Goal: Task Accomplishment & Management: Manage account settings

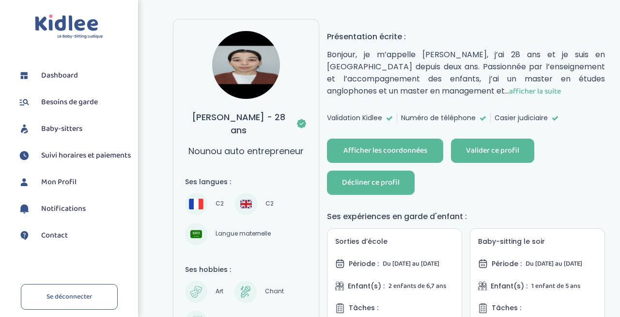
scroll to position [108, 0]
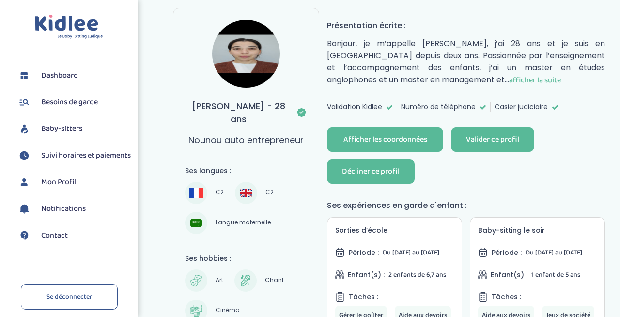
click at [397, 168] on div "Décliner ce profil" at bounding box center [371, 171] width 58 height 11
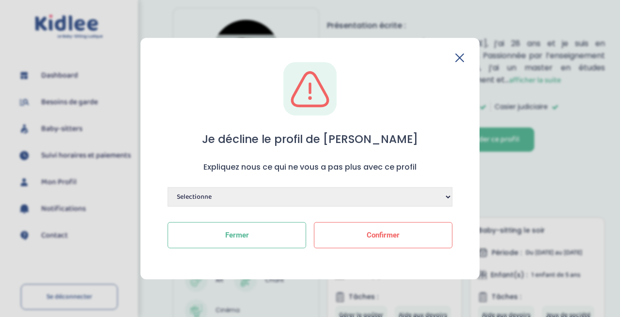
click at [403, 194] on select "Selectionne Manque de dynamisme Manque d'expérience Manque de motivation Dispon…" at bounding box center [310, 196] width 285 height 19
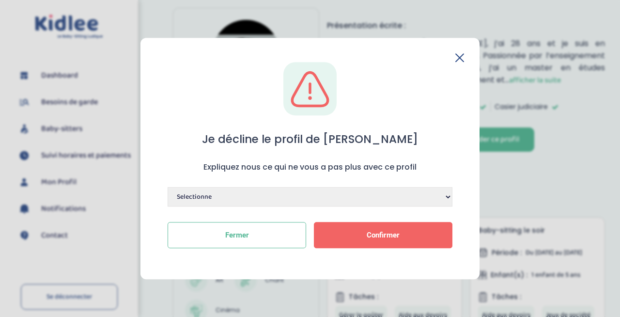
click at [388, 235] on span "Confirmer" at bounding box center [383, 235] width 33 height 9
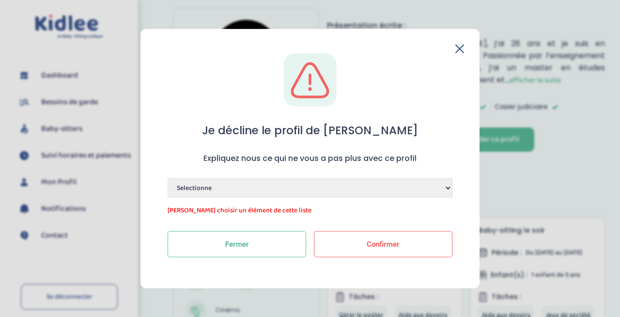
click at [401, 195] on select "Selectionne Manque de dynamisme Manque d'expérience Manque de motivation Dispon…" at bounding box center [310, 187] width 285 height 19
click at [459, 49] on icon at bounding box center [460, 49] width 8 height 8
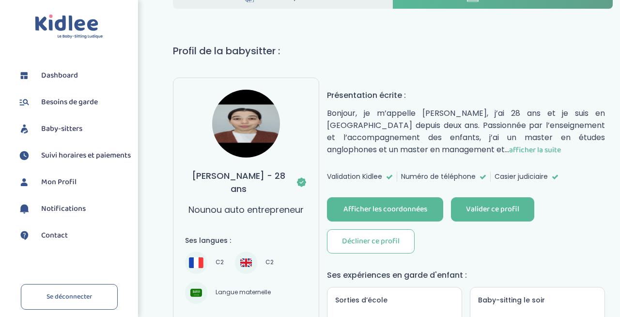
scroll to position [40, 0]
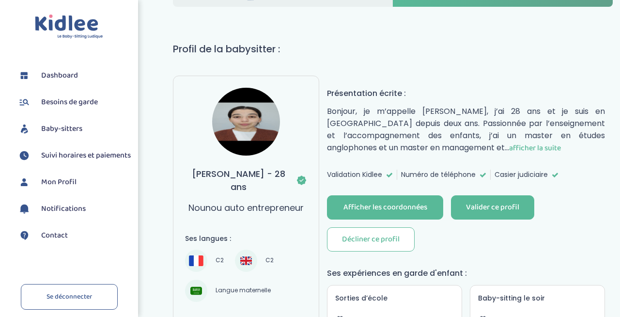
click at [509, 143] on span "afficher la suite" at bounding box center [535, 148] width 52 height 12
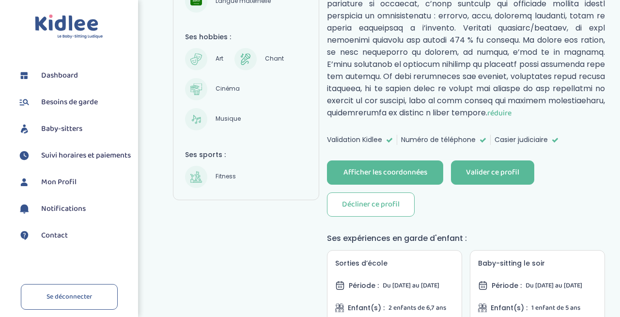
scroll to position [330, 0]
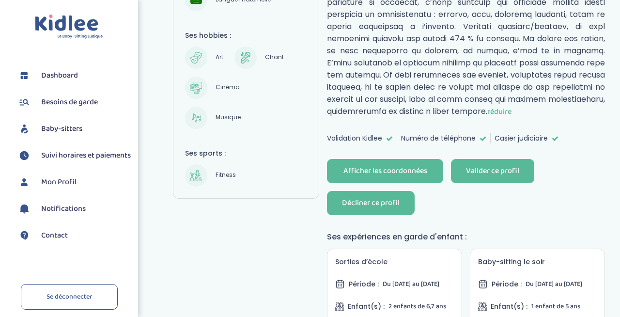
click at [361, 198] on div "Décliner ce profil" at bounding box center [371, 203] width 58 height 11
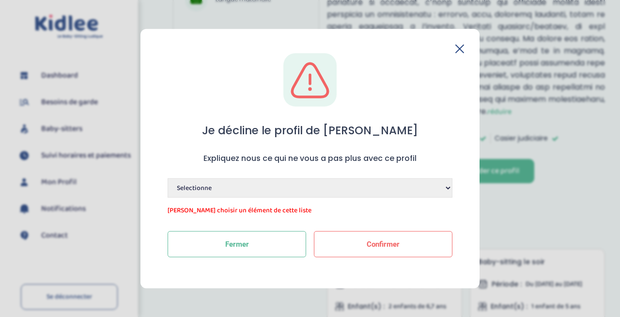
click at [316, 181] on select "Selectionne Manque de dynamisme Manque d'expérience Manque de motivation Dispon…" at bounding box center [310, 187] width 285 height 19
click at [460, 47] on icon at bounding box center [460, 49] width 8 height 8
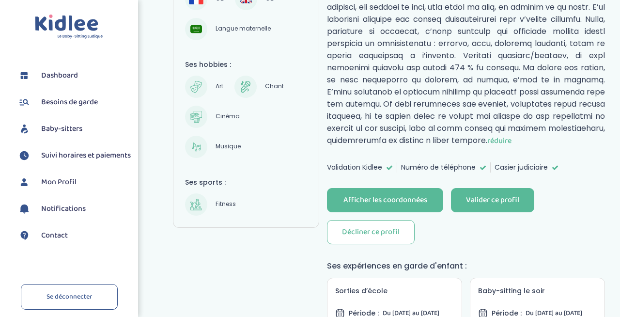
scroll to position [303, 0]
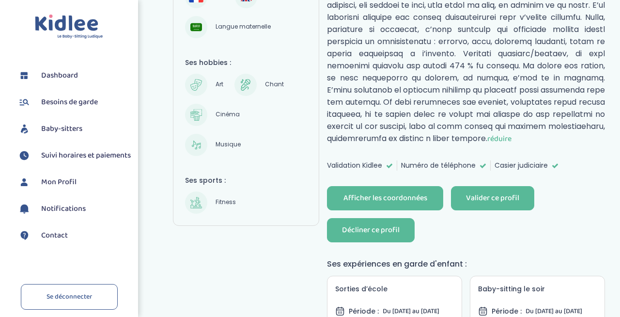
click at [375, 225] on div "Décliner ce profil" at bounding box center [371, 230] width 58 height 11
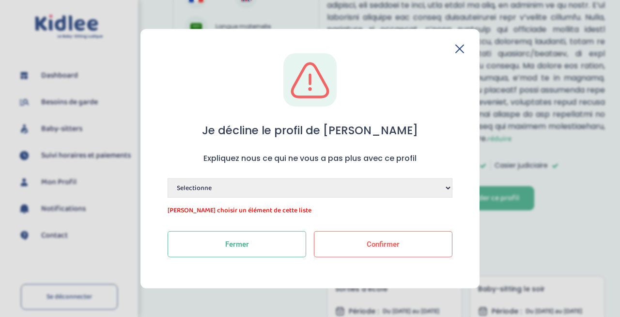
click at [292, 181] on select "Selectionne Manque de dynamisme Manque d'expérience Manque de motivation Dispon…" at bounding box center [310, 187] width 285 height 19
click at [168, 178] on select "Selectionne Manque de dynamisme Manque d'expérience Manque de motivation Dispon…" at bounding box center [310, 187] width 285 height 19
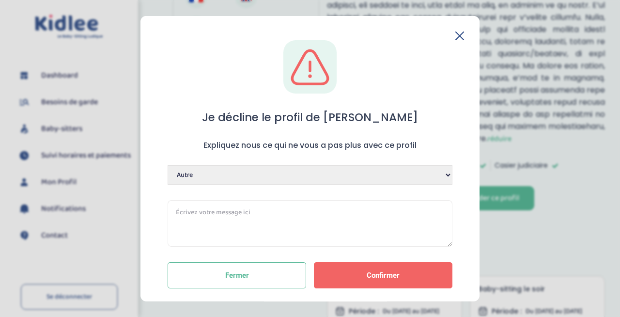
click at [341, 277] on button "Confirmer" at bounding box center [383, 275] width 139 height 26
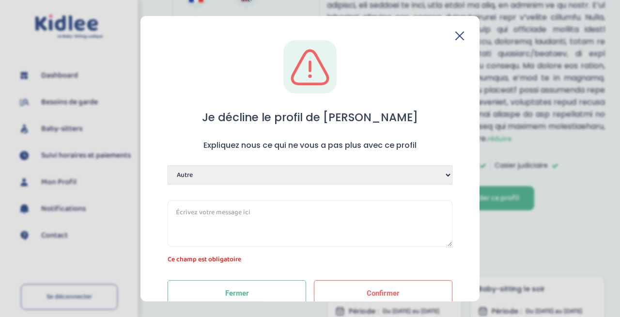
click at [459, 30] on div "Je décline le profil de Nadia Expliquez nous ce qui ne vous a pas plus avec ce …" at bounding box center [309, 158] width 339 height 285
click at [456, 35] on icon at bounding box center [460, 36] width 8 height 8
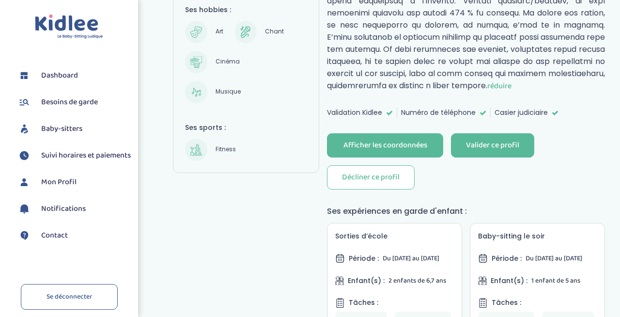
scroll to position [348, 0]
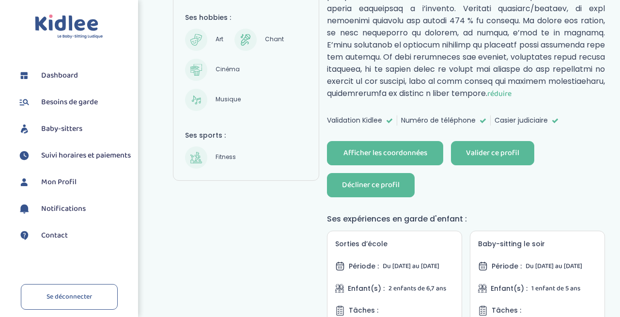
click at [368, 180] on button "Décliner ce profil" at bounding box center [371, 185] width 88 height 24
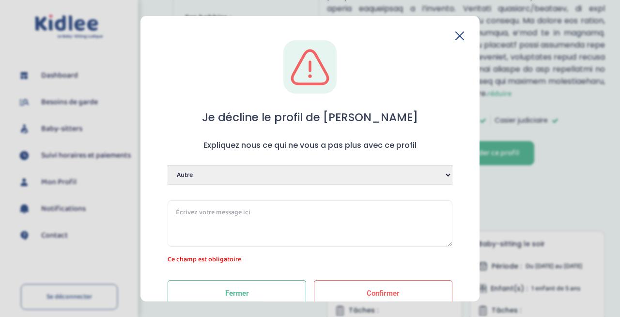
click at [333, 174] on select "Selectionne Manque de dynamisme Manque d'expérience Manque de motivation Dispon…" at bounding box center [310, 174] width 285 height 19
click at [168, 165] on select "Selectionne Manque de dynamisme Manque d'expérience Manque de motivation Dispon…" at bounding box center [310, 174] width 285 height 19
click at [457, 37] on icon at bounding box center [459, 35] width 9 height 9
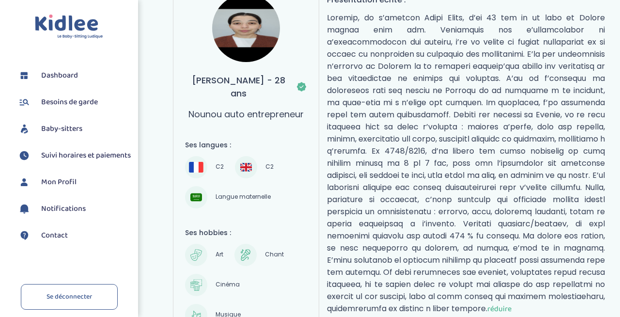
scroll to position [134, 0]
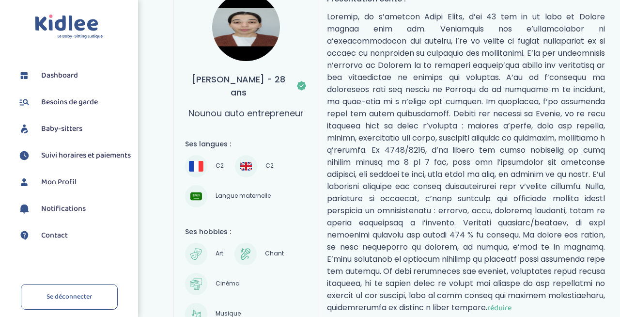
click at [378, 87] on p "réduire" at bounding box center [466, 162] width 278 height 303
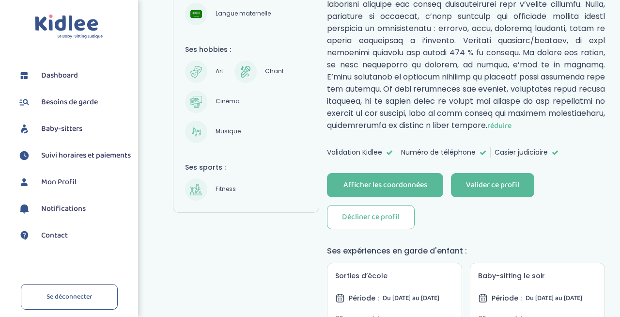
scroll to position [319, 0]
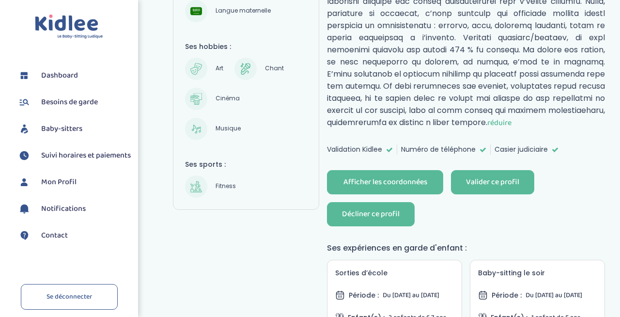
click at [404, 205] on button "Décliner ce profil" at bounding box center [371, 214] width 88 height 24
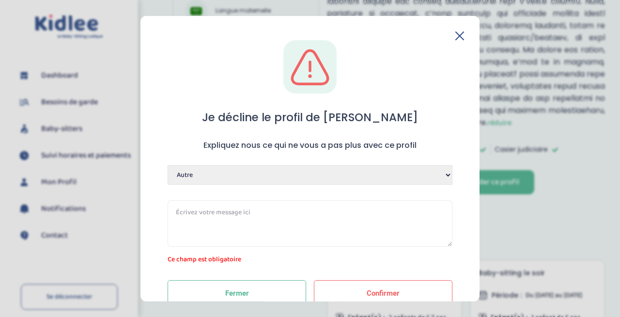
click at [402, 173] on select "Selectionne Manque de dynamisme Manque d'expérience Manque de motivation Dispon…" at bounding box center [310, 174] width 285 height 19
click at [461, 39] on icon at bounding box center [459, 35] width 9 height 9
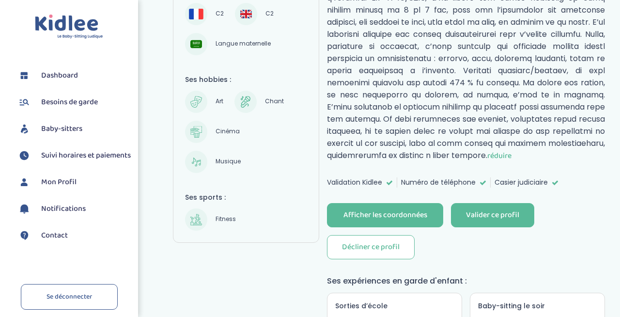
scroll to position [270, 0]
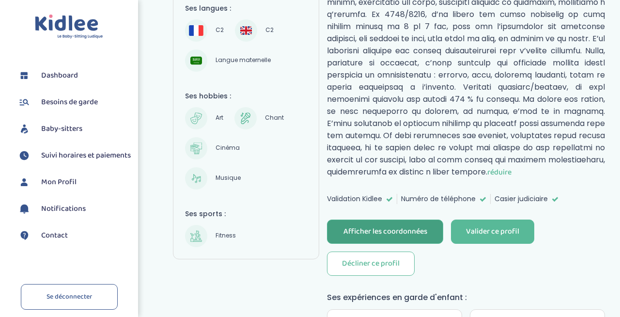
click at [389, 226] on div "Afficher les coordonnées" at bounding box center [385, 231] width 84 height 11
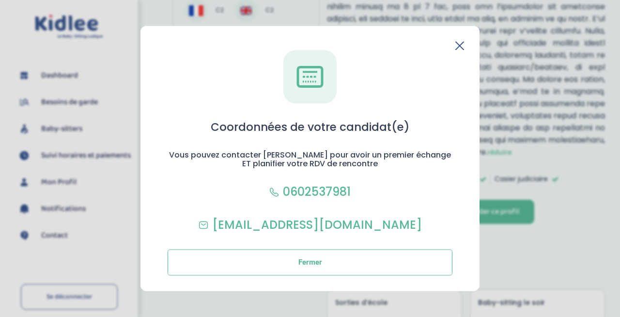
scroll to position [288, 0]
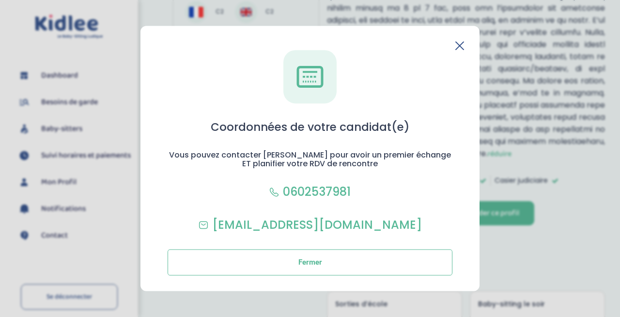
click at [460, 44] on icon at bounding box center [459, 45] width 9 height 9
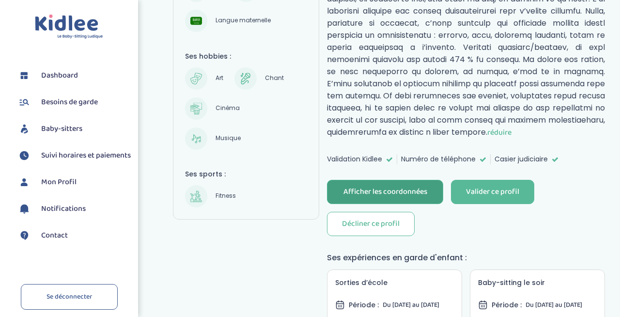
scroll to position [313, 0]
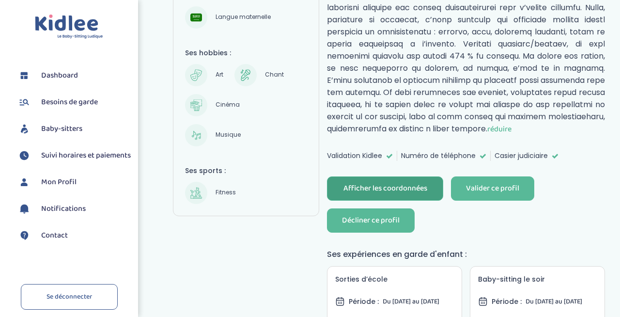
click at [356, 215] on div "Décliner ce profil" at bounding box center [371, 220] width 58 height 11
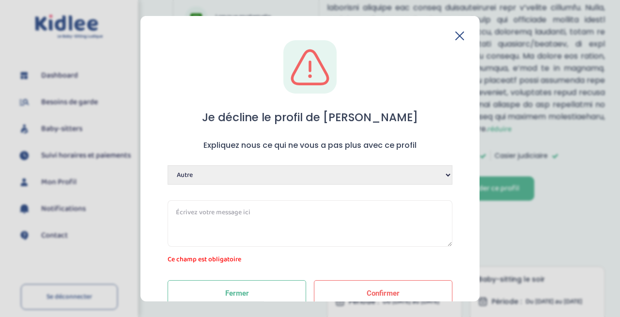
click at [290, 172] on select "Selectionne Manque de dynamisme Manque d'expérience Manque de motivation Dispon…" at bounding box center [310, 174] width 285 height 19
click at [168, 184] on select "Selectionne Manque de dynamisme Manque d'expérience Manque de motivation Dispon…" at bounding box center [310, 174] width 285 height 19
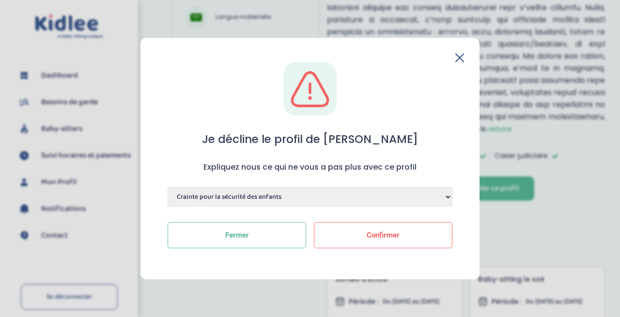
click at [280, 193] on select "Selectionne Manque de dynamisme Manque d'expérience Manque de motivation Dispon…" at bounding box center [310, 196] width 285 height 19
select select "Préférence pour un autre candidat"
click at [168, 187] on select "Selectionne Manque de dynamisme Manque d'expérience Manque de motivation Dispon…" at bounding box center [310, 196] width 285 height 19
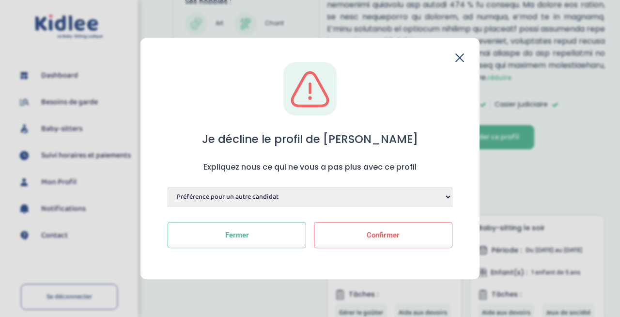
scroll to position [365, 0]
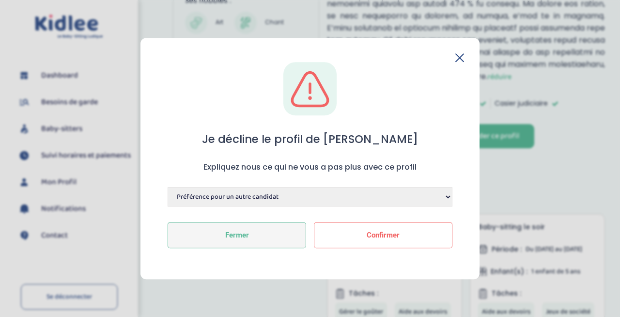
click at [220, 230] on button "Fermer" at bounding box center [237, 235] width 139 height 26
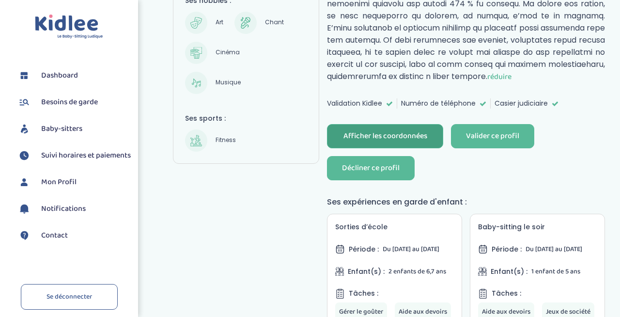
click at [362, 163] on div "Décliner ce profil" at bounding box center [371, 168] width 58 height 11
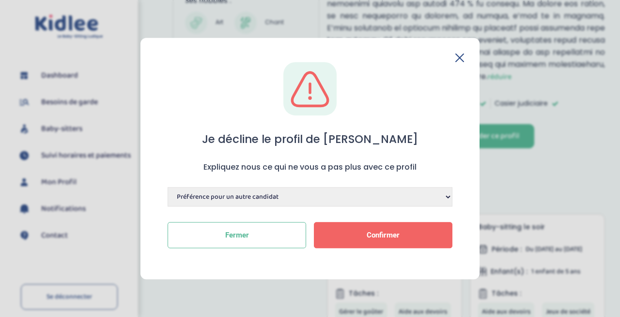
click at [375, 233] on span "Confirmer" at bounding box center [383, 235] width 33 height 9
